Goal: Transaction & Acquisition: Purchase product/service

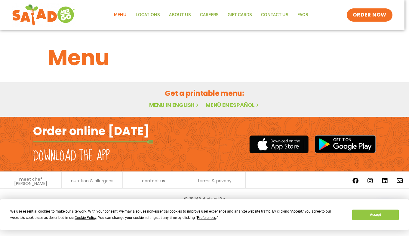
click at [171, 106] on link "Menu in English" at bounding box center [174, 105] width 50 height 8
click at [125, 17] on link "Menu" at bounding box center [122, 15] width 22 height 14
click at [362, 215] on button "Accept" at bounding box center [375, 215] width 46 height 11
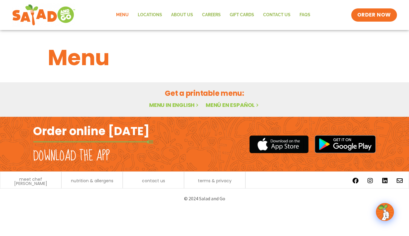
click at [77, 148] on h2 "Download the app" at bounding box center [71, 156] width 77 height 17
click at [82, 133] on h2 "Order online [DATE]" at bounding box center [91, 131] width 116 height 15
click at [184, 107] on link "Menu in English" at bounding box center [174, 105] width 50 height 8
drag, startPoint x: 67, startPoint y: 151, endPoint x: 65, endPoint y: 156, distance: 4.8
click at [67, 151] on h2 "Download the app" at bounding box center [71, 156] width 77 height 17
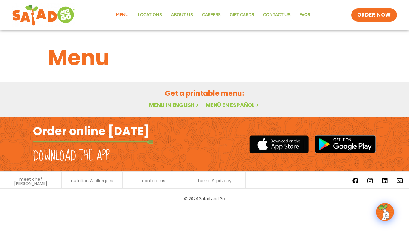
click at [60, 130] on h2 "Order online [DATE]" at bounding box center [91, 131] width 116 height 15
click at [381, 13] on span "ORDER NOW" at bounding box center [373, 15] width 37 height 8
